Goal: Task Accomplishment & Management: Manage account settings

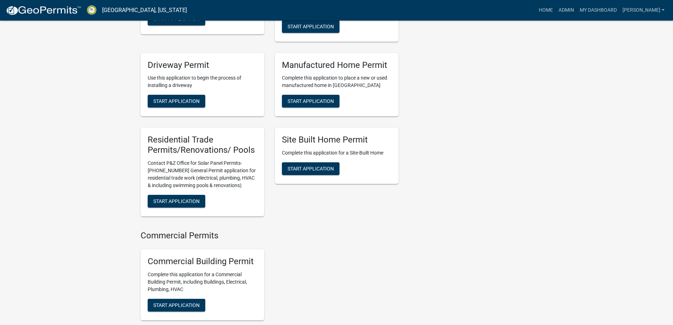
scroll to position [601, 0]
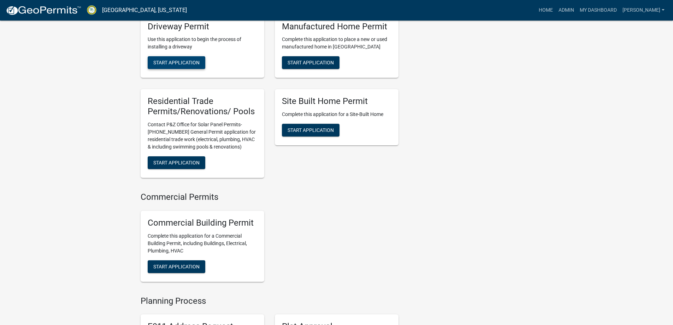
click at [165, 69] on button "Start Application" at bounding box center [177, 62] width 58 height 13
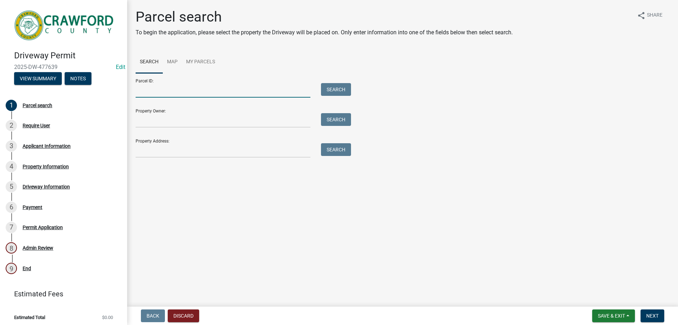
click at [156, 91] on input "Parcel ID:" at bounding box center [223, 90] width 175 height 14
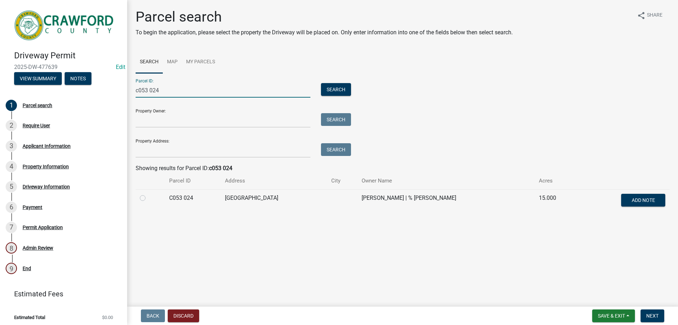
type input "c053 024"
click at [145, 201] on div at bounding box center [150, 198] width 21 height 8
click at [148, 194] on label at bounding box center [148, 194] width 0 height 0
click at [148, 198] on 024 "radio" at bounding box center [150, 196] width 5 height 5
radio 024 "true"
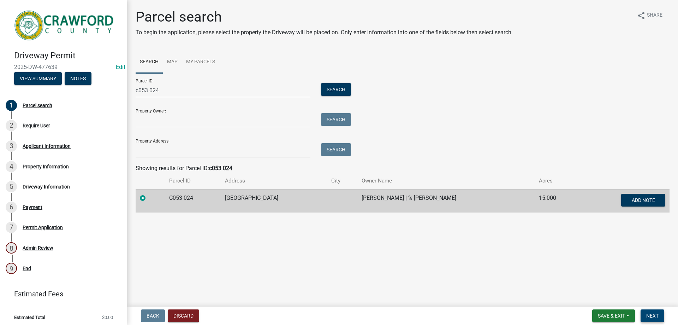
click at [645, 317] on button "Next" at bounding box center [653, 315] width 24 height 13
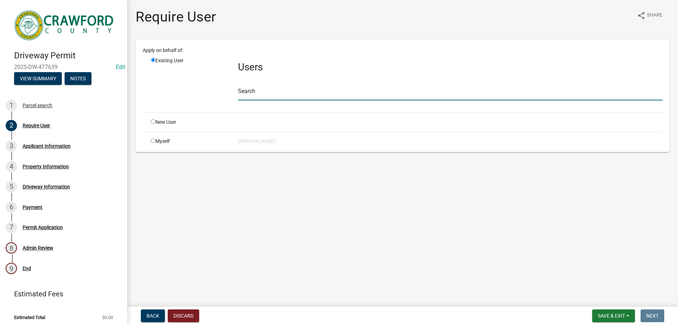
click at [250, 87] on input "text" at bounding box center [450, 93] width 425 height 14
click at [231, 125] on div "New User" at bounding box center [189, 121] width 87 height 7
click at [173, 118] on div "New User" at bounding box center [189, 121] width 87 height 7
click at [174, 122] on div "New User" at bounding box center [189, 121] width 87 height 7
click at [154, 123] on input "radio" at bounding box center [153, 121] width 5 height 5
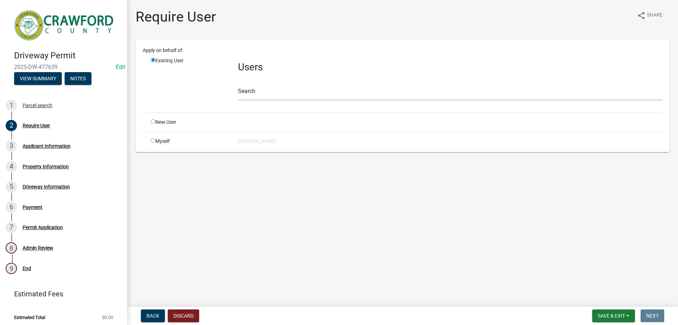
radio input "true"
radio input "false"
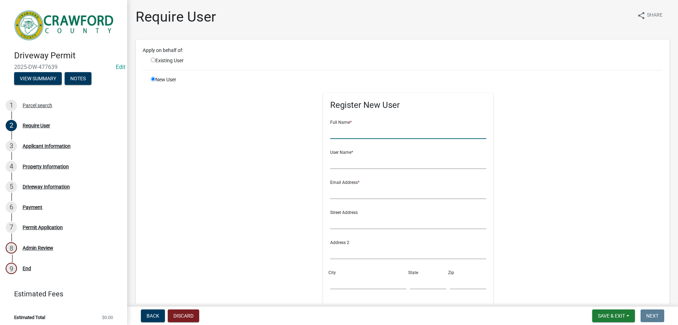
click at [360, 137] on input "text" at bounding box center [408, 131] width 156 height 14
type input "[PERSON_NAME]"
click at [366, 160] on input "text" at bounding box center [408, 161] width 156 height 14
type input "[PERSON_NAME]"
click at [354, 184] on input "text" at bounding box center [408, 191] width 156 height 14
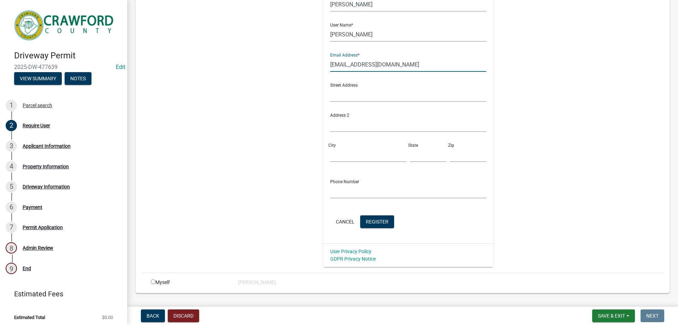
scroll to position [144, 0]
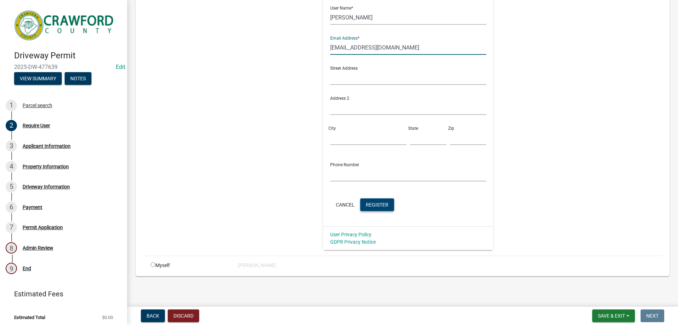
type input "[EMAIL_ADDRESS][DOMAIN_NAME]"
click at [373, 210] on button "Register" at bounding box center [377, 204] width 34 height 13
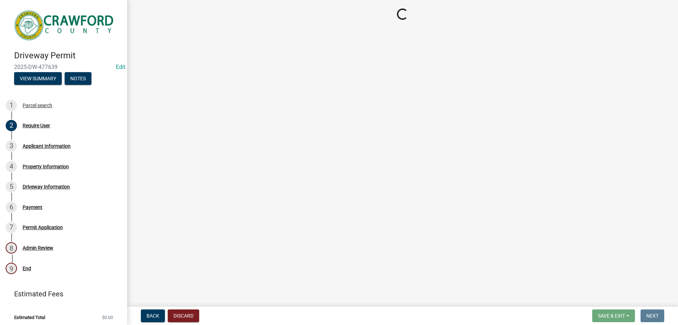
scroll to position [0, 0]
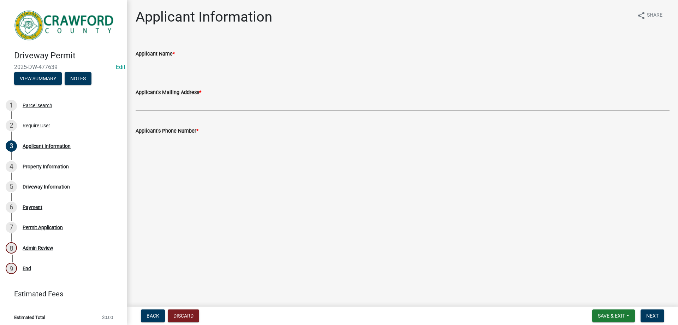
click at [223, 79] on div "Applicant's Mailing Address *" at bounding box center [403, 94] width 534 height 33
click at [224, 73] on wm-data-entity-input "Applicant Name *" at bounding box center [403, 59] width 534 height 39
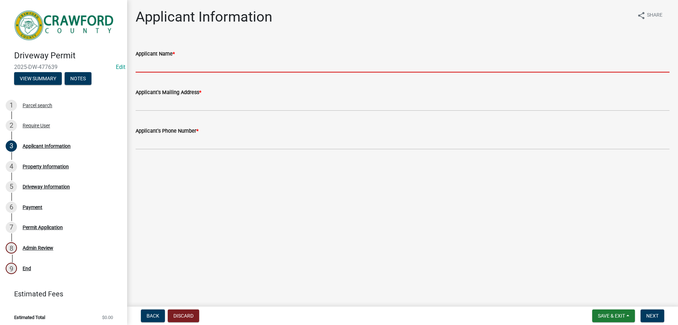
click at [229, 63] on input "Applicant Name *" at bounding box center [403, 65] width 534 height 14
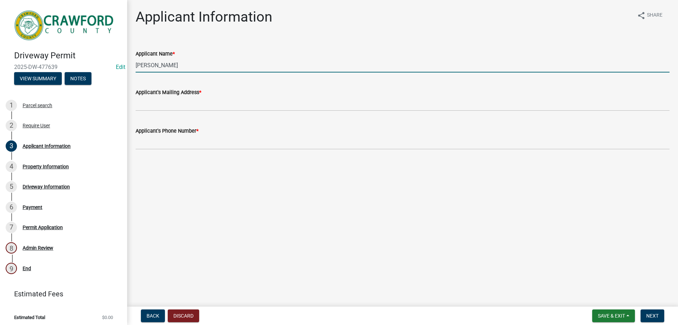
type input "[PERSON_NAME]"
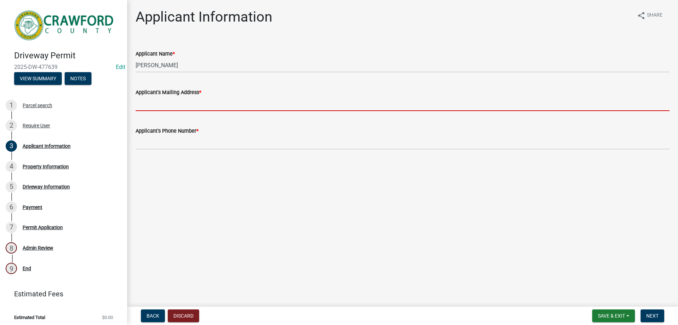
click at [204, 102] on input "Applicant's Mailing Address *" at bounding box center [403, 103] width 534 height 14
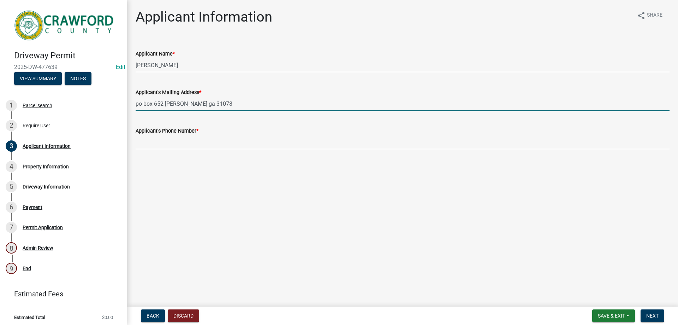
type input "po box 652 [PERSON_NAME] ga 31078"
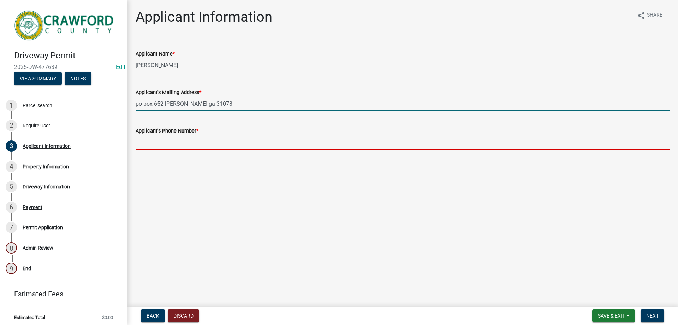
click at [219, 145] on input "Applicant's Phone Number *" at bounding box center [403, 142] width 534 height 14
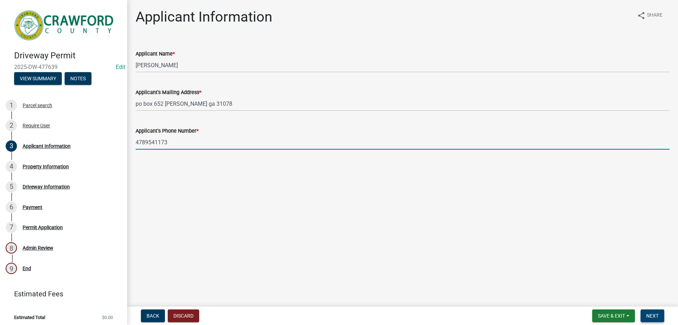
type input "4789541173"
click at [655, 318] on span "Next" at bounding box center [652, 316] width 12 height 6
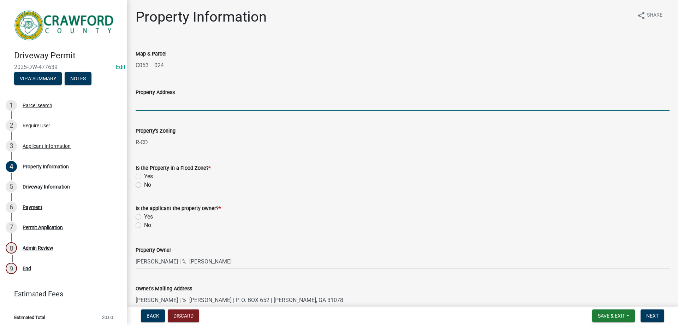
click at [160, 103] on input "Property Address" at bounding box center [403, 103] width 534 height 14
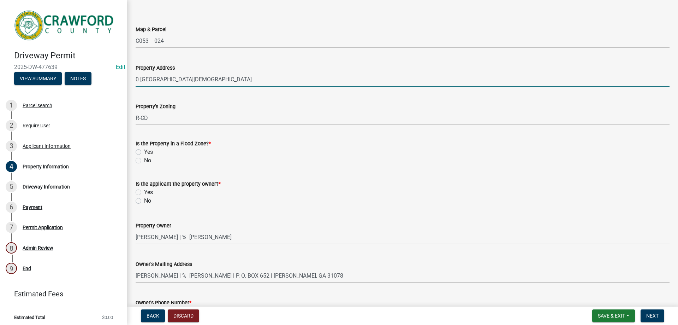
scroll to position [71, 0]
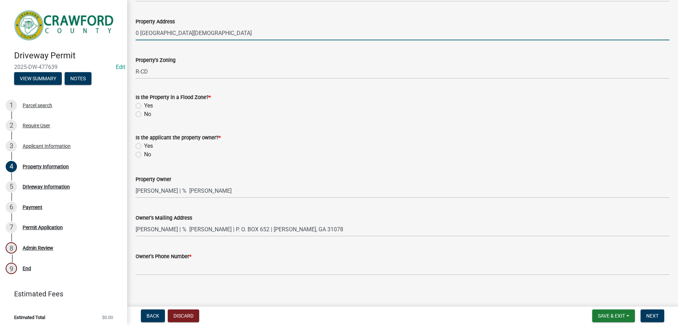
type input "0 oak grove church"
click at [144, 114] on label "No" at bounding box center [147, 114] width 7 height 8
click at [144, 114] on input "No" at bounding box center [146, 112] width 5 height 5
radio input "true"
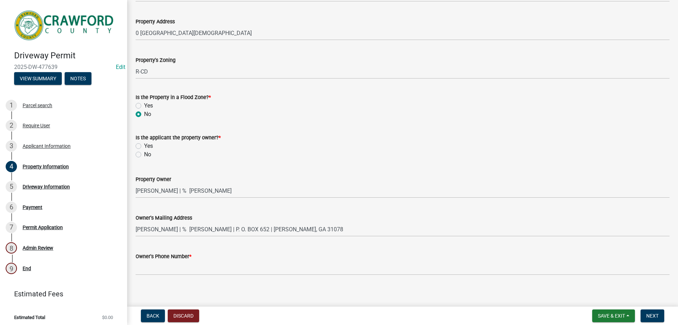
scroll to position [75, 0]
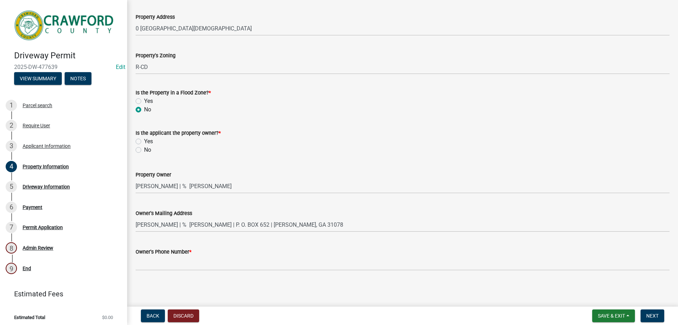
click at [143, 142] on div "Yes" at bounding box center [403, 141] width 534 height 8
click at [144, 142] on label "Yes" at bounding box center [148, 141] width 9 height 8
click at [144, 142] on input "Yes" at bounding box center [146, 139] width 5 height 5
radio input "true"
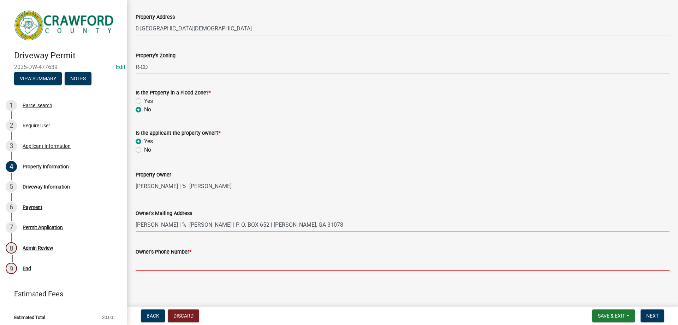
click at [160, 267] on input "Owner's Phone Number *" at bounding box center [403, 263] width 534 height 14
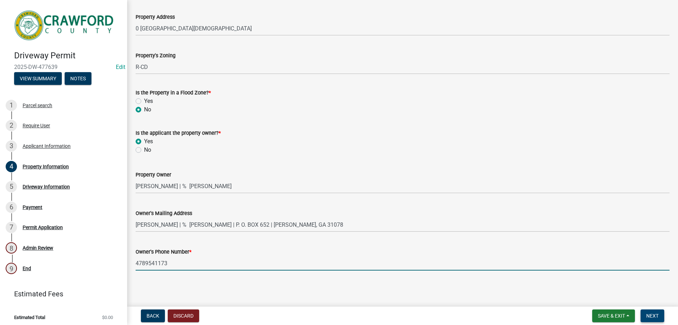
type input "4789541173"
click at [648, 311] on button "Next" at bounding box center [653, 315] width 24 height 13
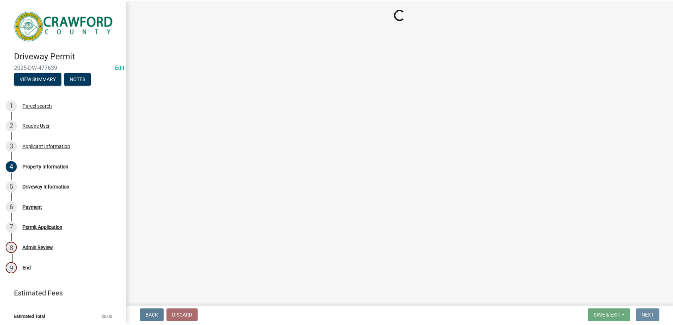
scroll to position [0, 0]
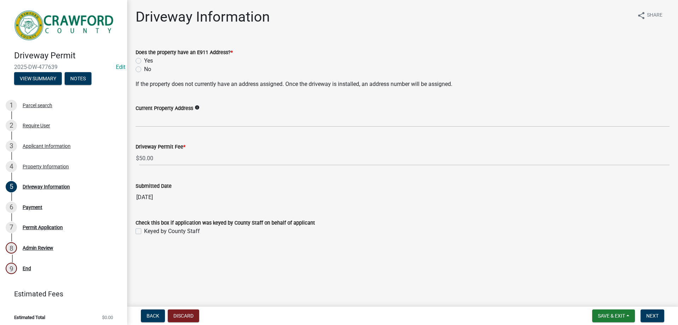
click at [142, 67] on div "No" at bounding box center [403, 69] width 534 height 8
click at [144, 68] on label "No" at bounding box center [147, 69] width 7 height 8
click at [144, 68] on input "No" at bounding box center [146, 67] width 5 height 5
radio input "true"
click at [43, 146] on div "Applicant Information" at bounding box center [47, 145] width 48 height 5
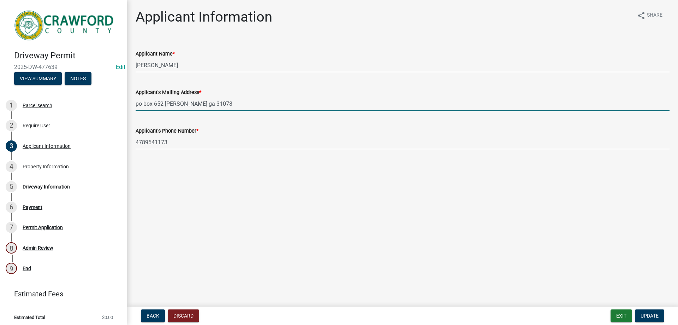
drag, startPoint x: 212, startPoint y: 107, endPoint x: 132, endPoint y: 102, distance: 79.6
click at [132, 102] on div "Applicant's Mailing Address * po box 652 roberta ga 31078" at bounding box center [402, 94] width 545 height 33
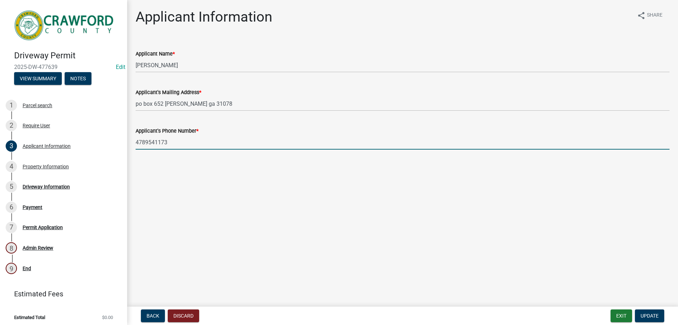
drag, startPoint x: 171, startPoint y: 141, endPoint x: 130, endPoint y: 141, distance: 41.0
click at [130, 141] on div "Applicant Information share Share Applicant Name * Raymond Dickey Applicant's M…" at bounding box center [402, 84] width 551 height 153
click at [172, 315] on button "Discard" at bounding box center [183, 315] width 31 height 13
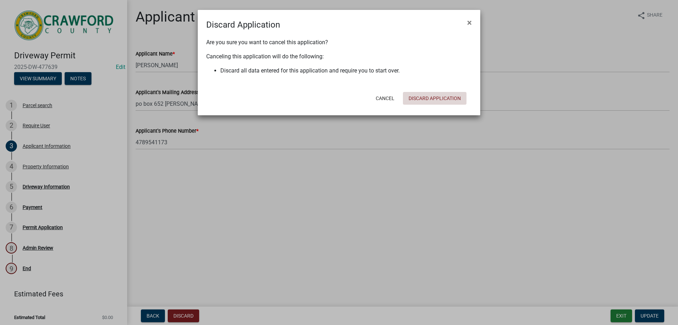
click at [427, 99] on button "Discard Application" at bounding box center [435, 98] width 64 height 13
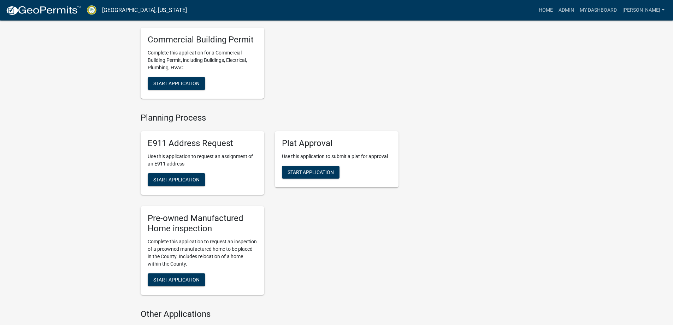
scroll to position [848, 0]
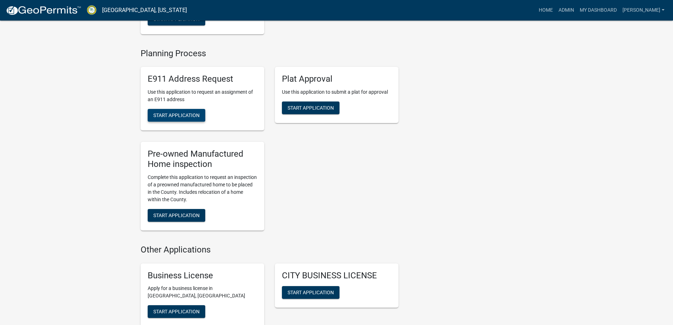
click at [198, 130] on div "E911 Address Request Use this application to request an assignment of an E911 a…" at bounding box center [203, 99] width 124 height 64
click at [179, 130] on div "E911 Address Request Use this application to request an assignment of an E911 a…" at bounding box center [203, 99] width 124 height 64
click at [181, 118] on span "Start Application" at bounding box center [176, 115] width 46 height 6
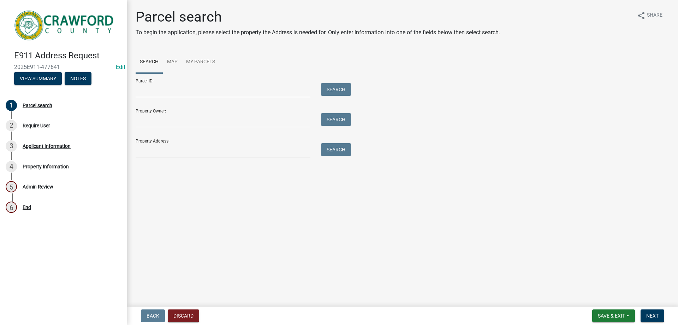
click at [160, 130] on form "Parcel ID: Search Property Owner: Search Property Address: Search" at bounding box center [242, 115] width 212 height 84
click at [160, 128] on form "Parcel ID: Search Property Owner: Search Property Address: Search" at bounding box center [242, 115] width 212 height 84
click at [162, 124] on input "Property Owner:" at bounding box center [223, 120] width 175 height 14
type input "r"
click at [156, 92] on input "Parcel ID:" at bounding box center [223, 90] width 175 height 14
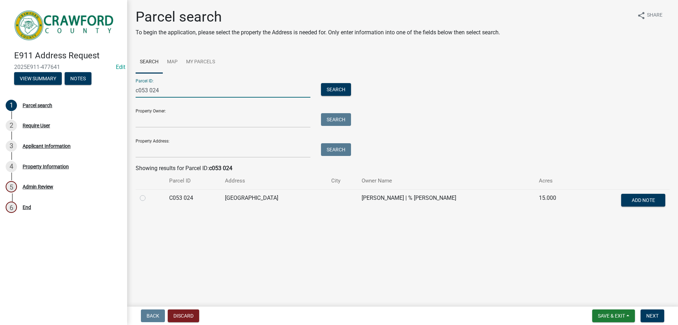
type input "c053 024"
click at [148, 199] on div at bounding box center [150, 198] width 21 height 8
click at [148, 194] on label at bounding box center [148, 194] width 0 height 0
click at [148, 196] on 024 "radio" at bounding box center [150, 196] width 5 height 5
radio 024 "true"
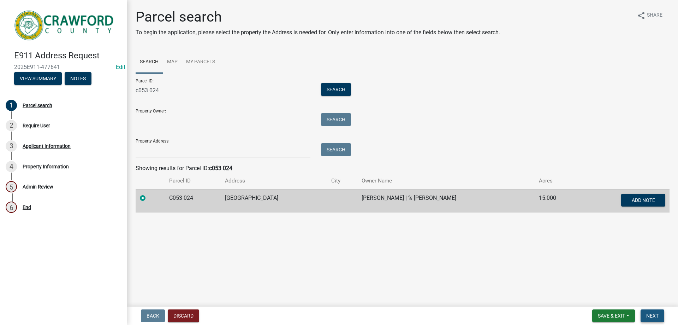
click at [659, 318] on button "Next" at bounding box center [653, 315] width 24 height 13
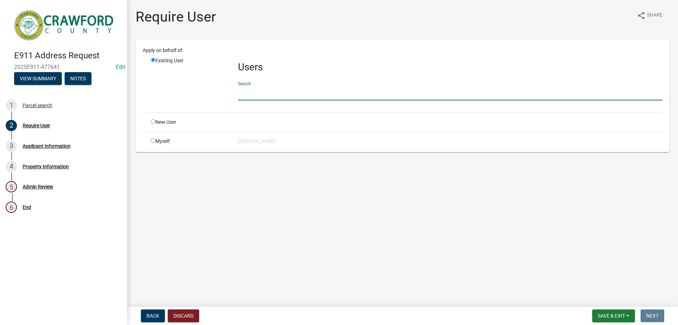
click at [252, 90] on input "text" at bounding box center [450, 93] width 425 height 14
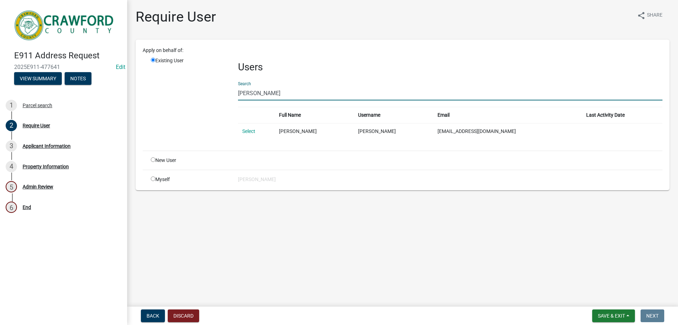
type input "[PERSON_NAME]"
click at [249, 128] on link "Select" at bounding box center [248, 131] width 13 height 6
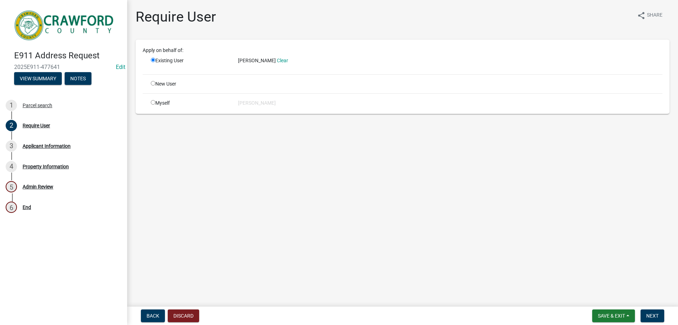
click at [251, 129] on main "Require User share Share Apply on behalf of: Existing User [PERSON_NAME] Clear …" at bounding box center [402, 151] width 551 height 303
click at [663, 311] on button "Next" at bounding box center [653, 315] width 24 height 13
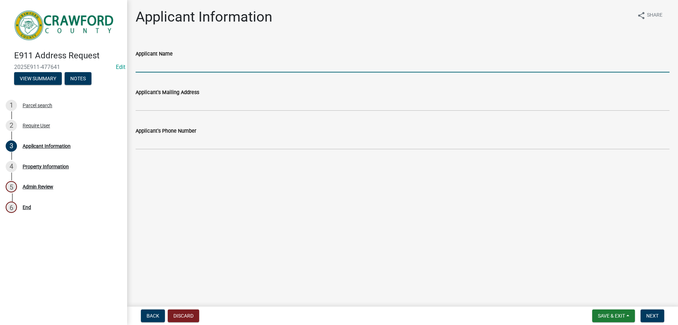
click at [164, 60] on input "Applicant Name" at bounding box center [403, 65] width 534 height 14
type input "[PERSON_NAME]"
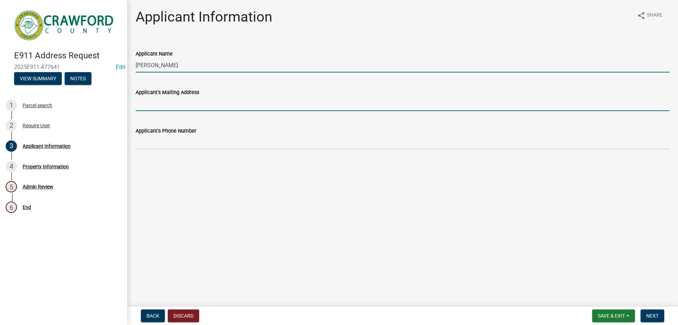
click at [172, 104] on input "Applicant's Mailing Address" at bounding box center [403, 103] width 534 height 14
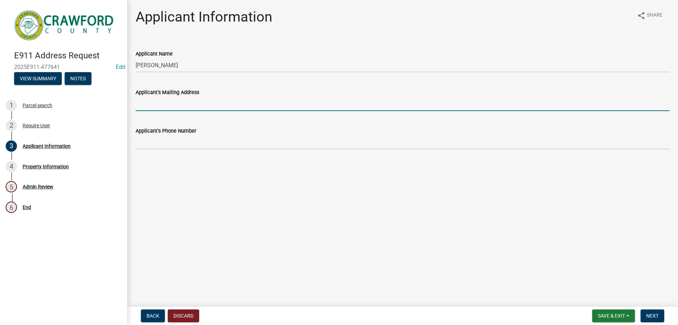
click at [174, 104] on input "Applicant's Mailing Address" at bounding box center [403, 103] width 534 height 14
paste input "po box 652 [PERSON_NAME] ga 31078"
type input "po box 652 [PERSON_NAME] ga 31078"
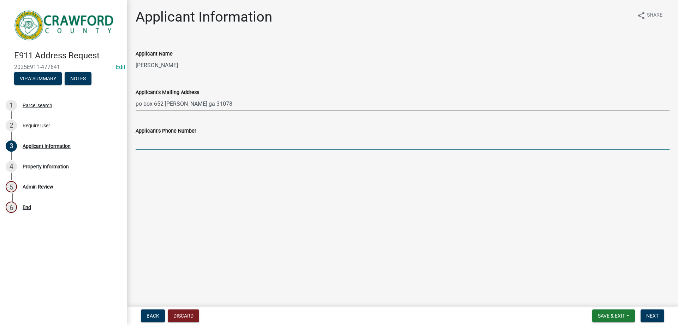
click at [178, 137] on input "Applicant's Phone Number" at bounding box center [403, 142] width 534 height 14
paste input "4789541173"
type input "4789541173"
click at [657, 316] on span "Next" at bounding box center [652, 316] width 12 height 6
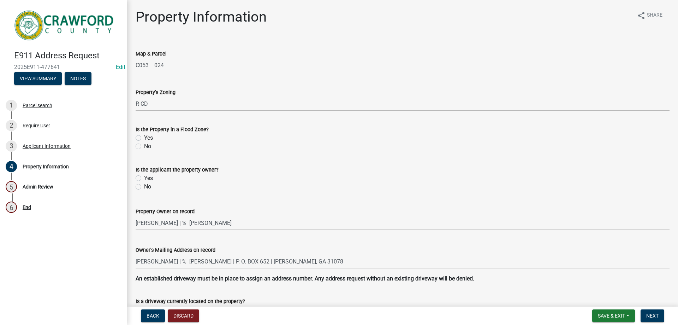
click at [140, 142] on div "No" at bounding box center [403, 146] width 534 height 8
click at [144, 149] on label "No" at bounding box center [147, 146] width 7 height 8
click at [144, 147] on input "No" at bounding box center [146, 144] width 5 height 5
radio input "true"
click at [144, 179] on label "Yes" at bounding box center [148, 178] width 9 height 8
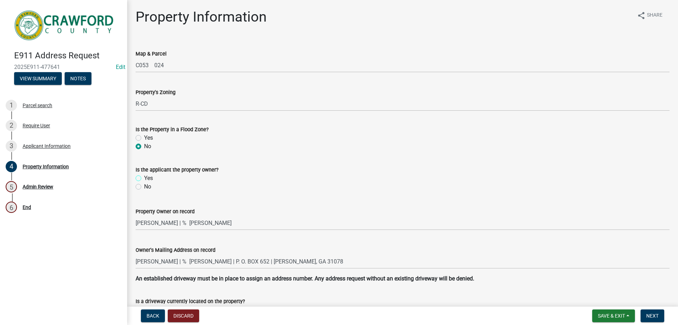
click at [144, 178] on input "Yes" at bounding box center [146, 176] width 5 height 5
radio input "true"
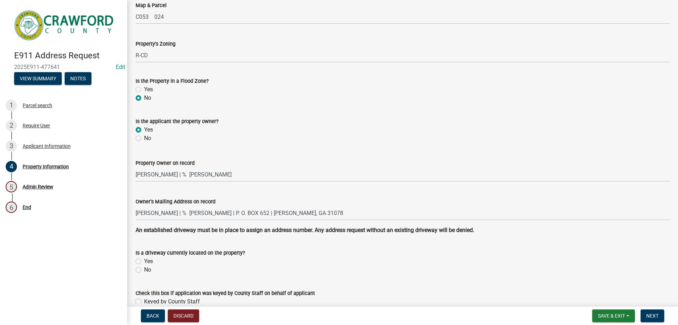
scroll to position [84, 0]
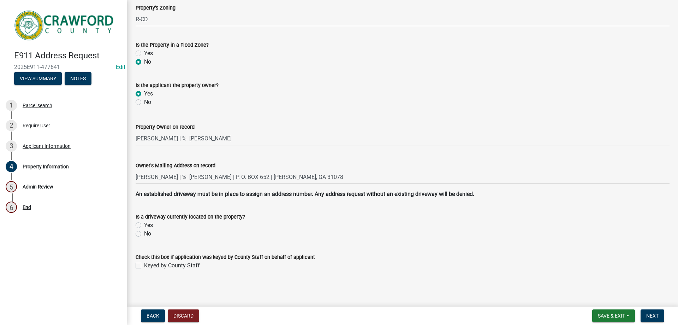
click at [144, 225] on label "Yes" at bounding box center [148, 225] width 9 height 8
click at [144, 225] on input "Yes" at bounding box center [146, 223] width 5 height 5
radio input "true"
click at [144, 264] on label "Keyed by County Staff" at bounding box center [172, 265] width 56 height 8
click at [144, 264] on input "Keyed by County Staff" at bounding box center [146, 263] width 5 height 5
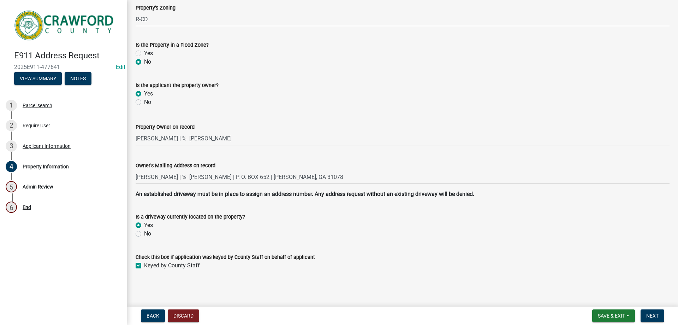
checkbox input "true"
drag, startPoint x: 648, startPoint y: 314, endPoint x: 638, endPoint y: 315, distance: 10.0
click at [641, 315] on button "Next" at bounding box center [653, 315] width 24 height 13
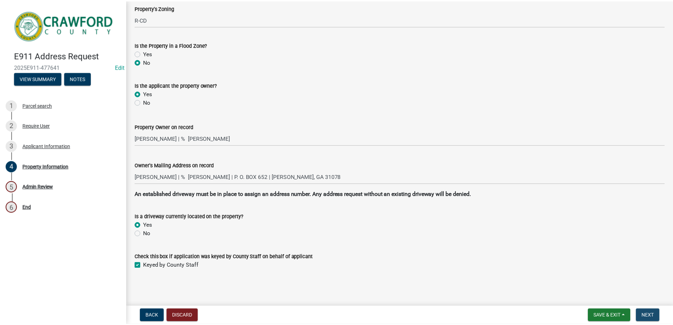
scroll to position [0, 0]
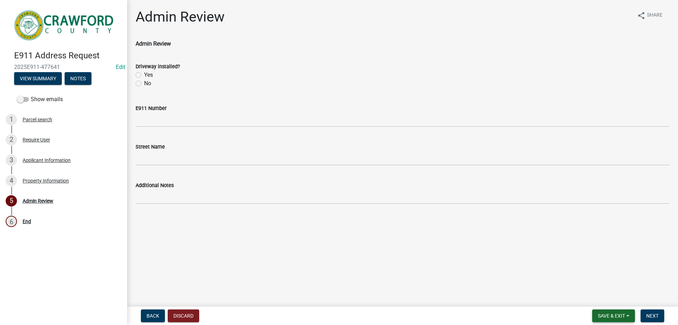
click at [618, 317] on span "Save & Exit" at bounding box center [611, 316] width 27 height 6
click at [608, 297] on button "Save & Exit" at bounding box center [607, 297] width 57 height 17
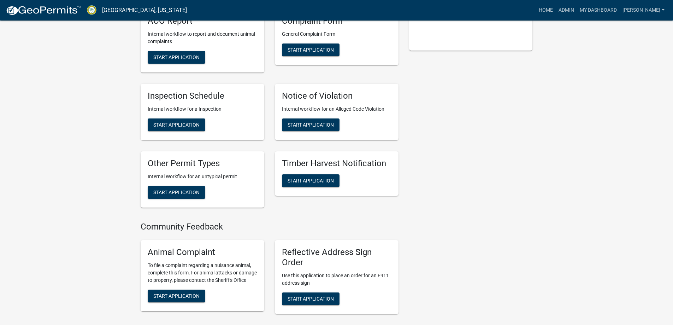
scroll to position [212, 0]
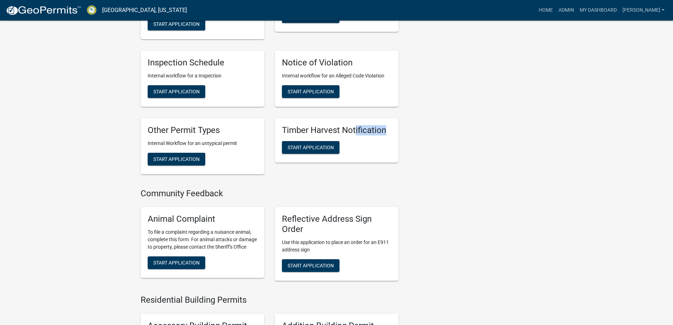
drag, startPoint x: 385, startPoint y: 128, endPoint x: 355, endPoint y: 132, distance: 30.3
click at [355, 132] on h5 "Timber Harvest Notification" at bounding box center [337, 130] width 110 height 10
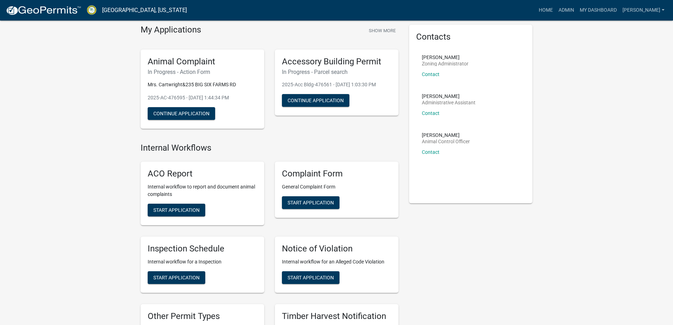
scroll to position [0, 0]
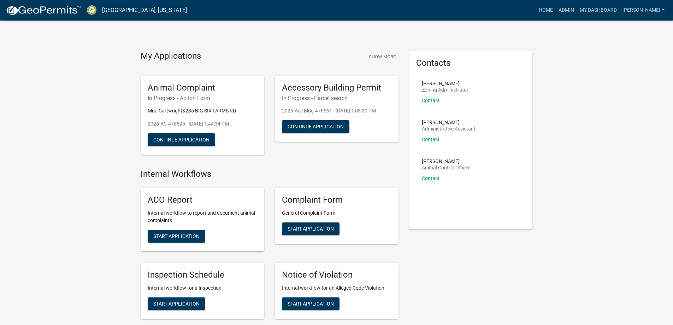
click at [48, 15] on img at bounding box center [44, 10] width 76 height 11
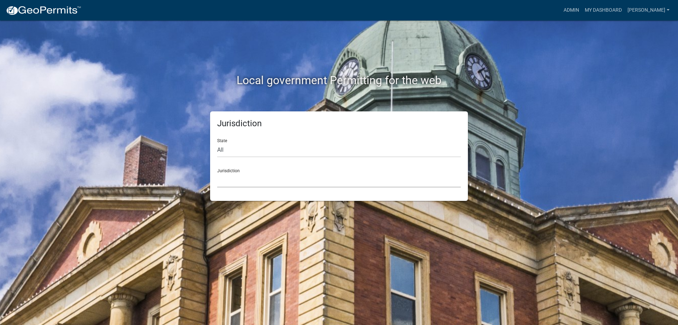
click at [227, 173] on select "[GEOGRAPHIC_DATA], [US_STATE] [GEOGRAPHIC_DATA], [US_STATE][PERSON_NAME][GEOGRA…" at bounding box center [339, 180] width 244 height 14
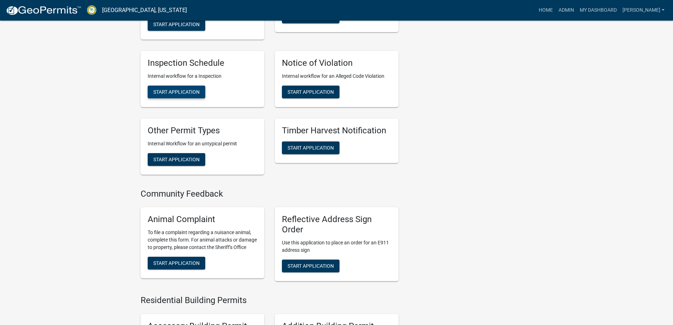
scroll to position [212, 0]
drag, startPoint x: 574, startPoint y: 17, endPoint x: 577, endPoint y: 10, distance: 8.2
click at [575, 17] on nav "[GEOGRAPHIC_DATA], [US_STATE] more_horiz Home Admin My Dashboard [PERSON_NAME] …" at bounding box center [336, 10] width 673 height 20
click at [577, 10] on link "Admin" at bounding box center [566, 10] width 21 height 13
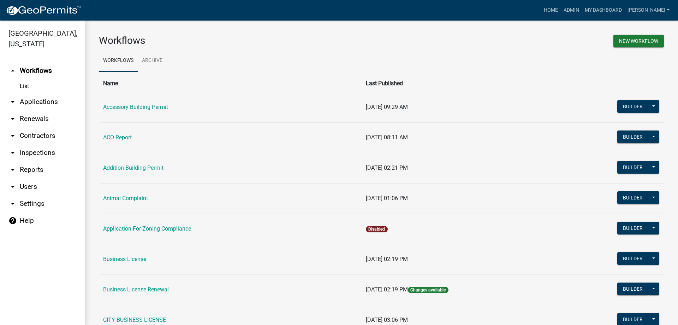
click at [40, 101] on link "arrow_drop_down Applications" at bounding box center [42, 101] width 85 height 17
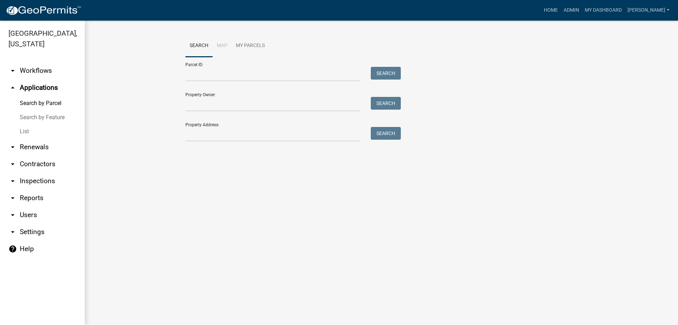
click at [29, 129] on link "List" at bounding box center [42, 131] width 85 height 14
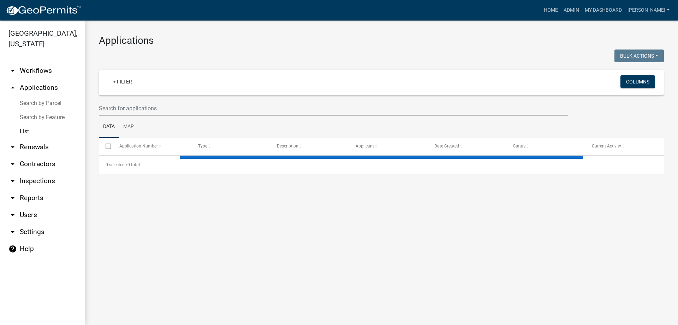
select select "3: 100"
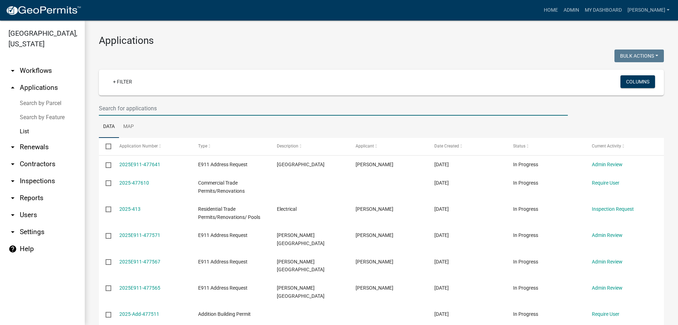
click at [182, 107] on input "text" at bounding box center [333, 108] width 469 height 14
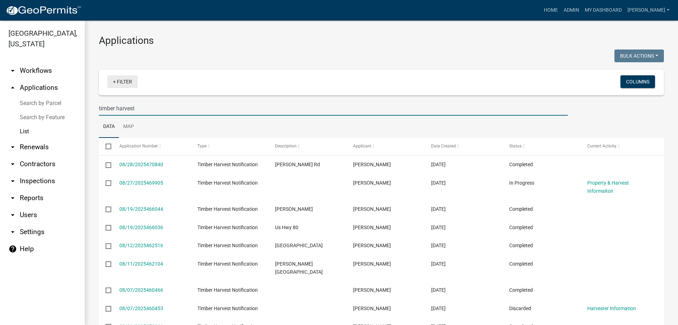
type input "timber harvest"
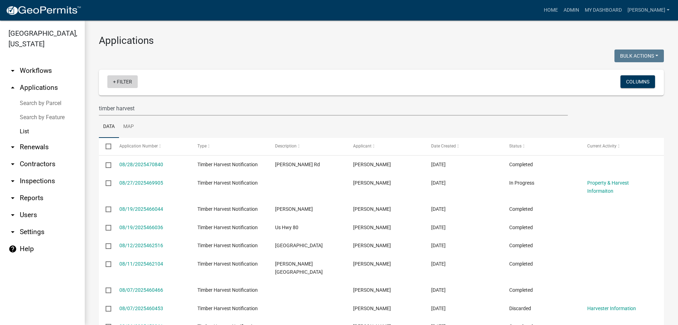
click at [124, 77] on link "+ Filter" at bounding box center [122, 81] width 30 height 13
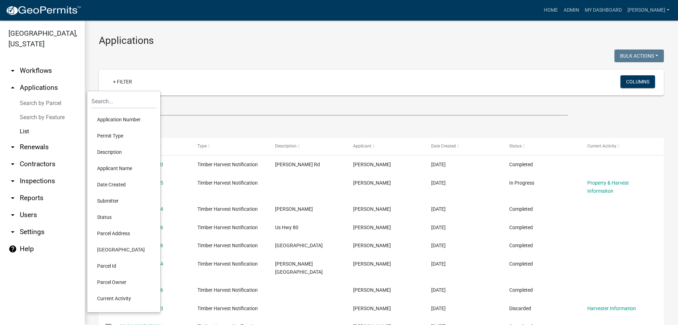
click at [113, 221] on li "Status" at bounding box center [123, 217] width 65 height 16
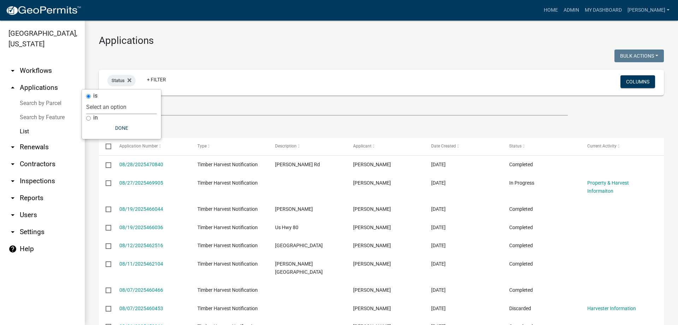
click at [114, 106] on select "Select an option Not Started In Progress Completed Expired Locked Withdrawn Voi…" at bounding box center [121, 107] width 71 height 14
select select "1"
click at [101, 100] on select "Select an option Not Started In Progress Completed Expired Locked Withdrawn Voi…" at bounding box center [121, 107] width 71 height 14
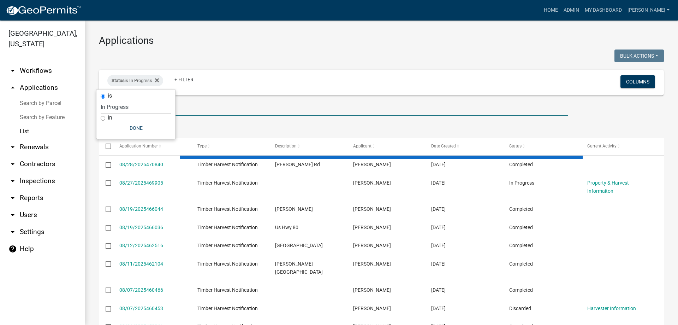
click at [211, 115] on input "timber harvest" at bounding box center [333, 108] width 469 height 14
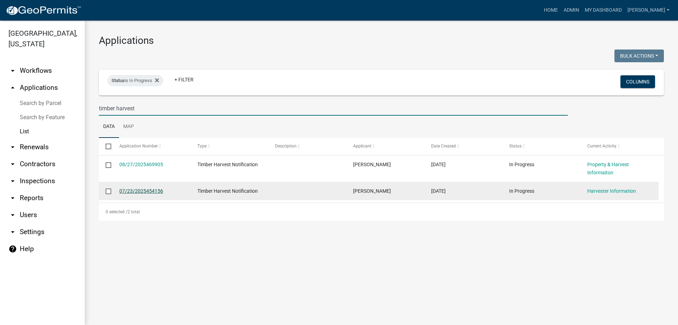
click at [160, 191] on link "07/23/2025454156" at bounding box center [141, 191] width 44 height 6
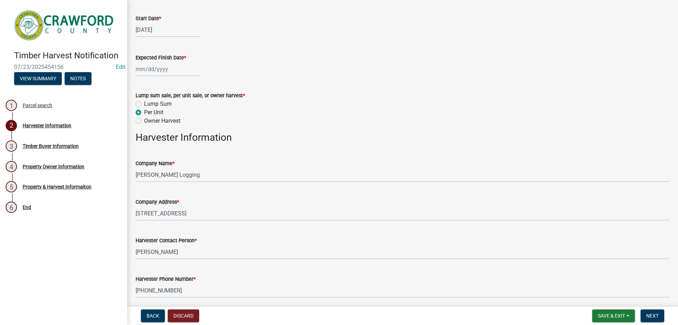
scroll to position [114, 0]
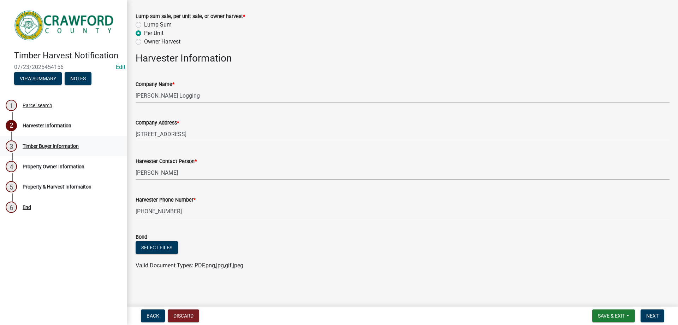
click at [39, 149] on div "3 Timber Buyer Information" at bounding box center [61, 145] width 110 height 11
click at [48, 165] on div "Property Owner Information" at bounding box center [54, 166] width 62 height 5
click at [38, 171] on div "4 Property Owner Information" at bounding box center [61, 166] width 110 height 11
click at [59, 150] on div "3 Timber Buyer Information" at bounding box center [61, 145] width 110 height 11
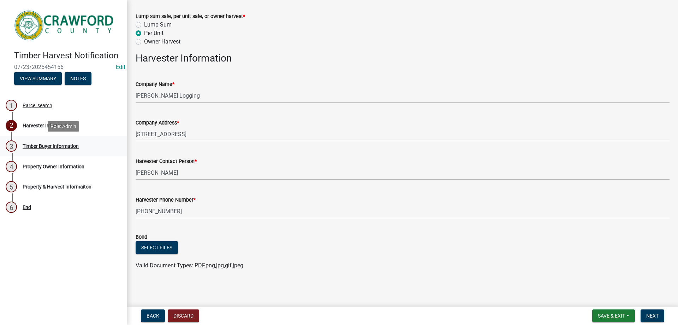
click at [26, 141] on div "3 Timber Buyer Information" at bounding box center [61, 145] width 110 height 11
click at [35, 162] on div "4 Property Owner Information" at bounding box center [61, 166] width 110 height 11
click at [38, 179] on link "5 Property & Harvest Informaiton" at bounding box center [63, 186] width 127 height 20
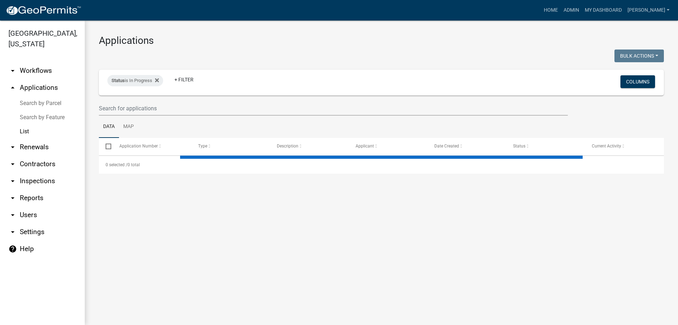
select select "3: 100"
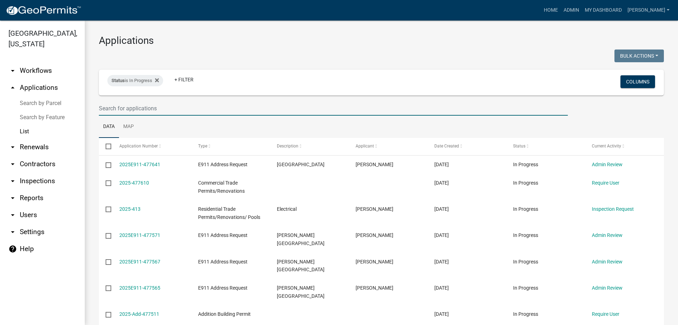
drag, startPoint x: 181, startPoint y: 113, endPoint x: 175, endPoint y: 113, distance: 5.3
click at [181, 113] on input "text" at bounding box center [333, 108] width 469 height 14
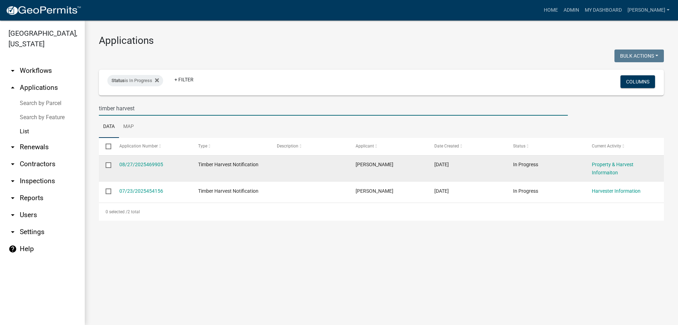
type input "timber harvest"
click at [613, 168] on div "Property & Harvest Informaiton" at bounding box center [624, 168] width 65 height 16
click at [611, 167] on div "Property & Harvest Informaiton" at bounding box center [624, 168] width 65 height 16
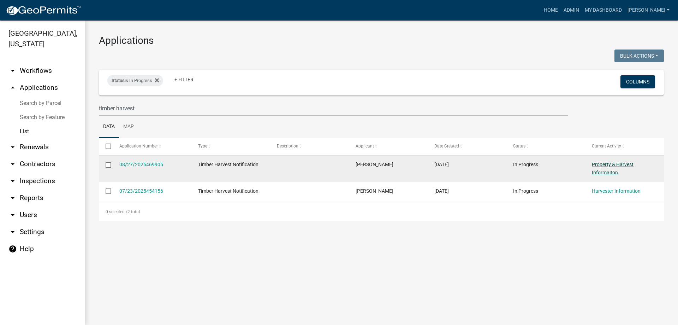
click at [611, 166] on link "Property & Harvest Informaiton" at bounding box center [613, 168] width 42 height 14
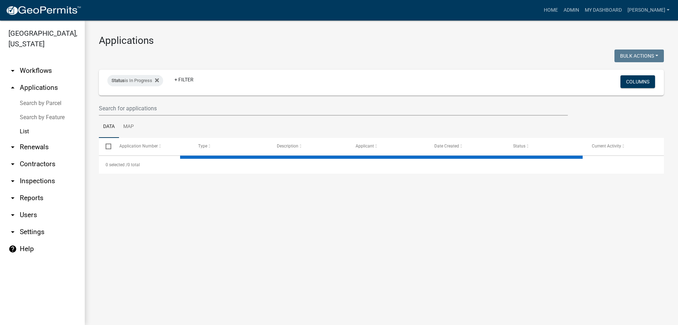
select select "3: 100"
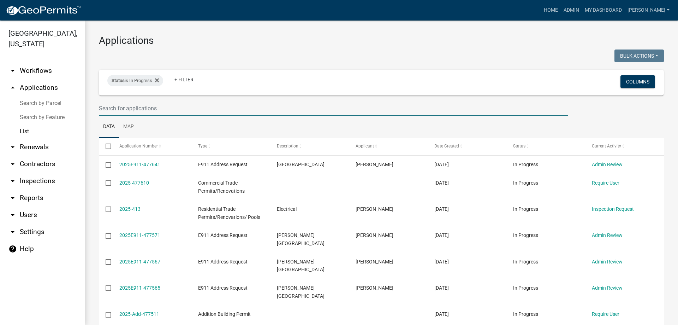
click at [99, 104] on input "text" at bounding box center [333, 108] width 469 height 14
type input "timber harvest"
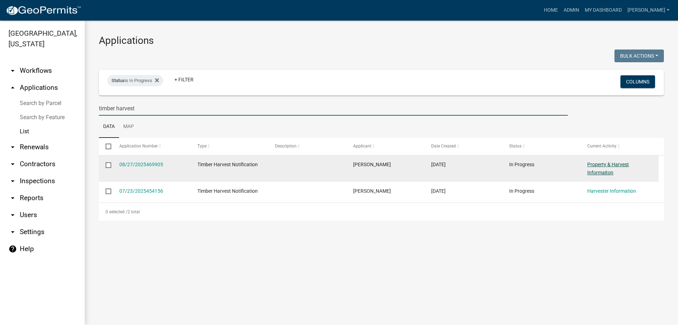
click at [621, 166] on link "Property & Harvest Informaiton" at bounding box center [608, 168] width 42 height 14
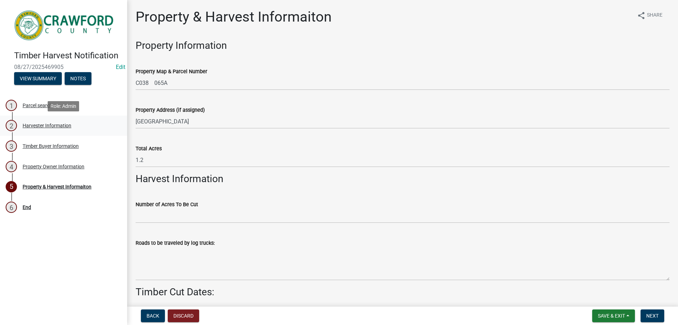
click at [99, 126] on div "2 Harvester Information" at bounding box center [61, 125] width 110 height 11
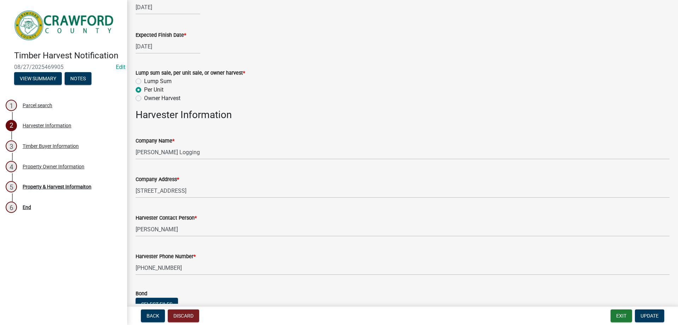
scroll to position [114, 0]
